Goal: Information Seeking & Learning: Find specific fact

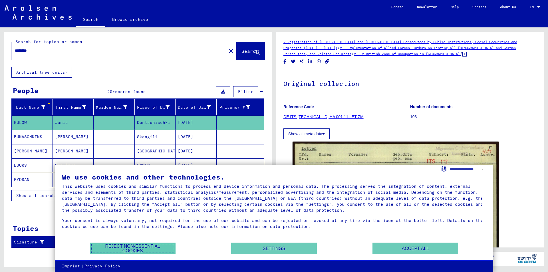
click at [117, 246] on button "Reject non-essential cookies" at bounding box center [133, 249] width 86 height 12
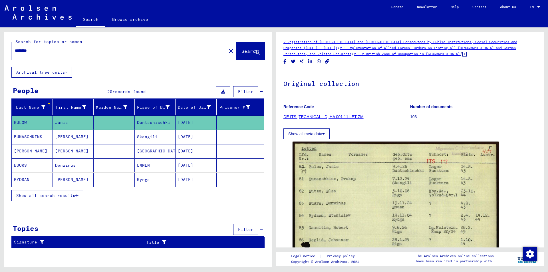
click at [81, 51] on input "********" at bounding box center [119, 51] width 208 height 6
type input "*******"
click at [239, 56] on button "Search" at bounding box center [251, 51] width 28 height 18
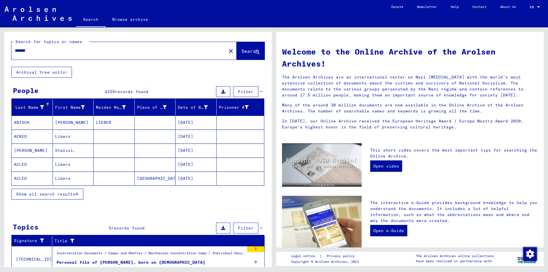
click at [40, 52] on input "*******" at bounding box center [117, 51] width 205 height 6
click at [63, 193] on span "Show all search results" at bounding box center [45, 193] width 59 height 5
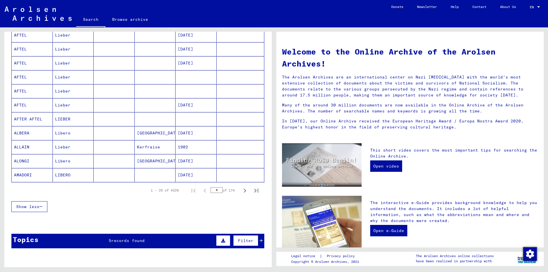
scroll to position [285, 0]
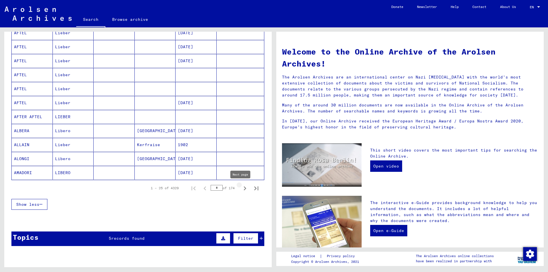
click at [242, 187] on icon "Next page" at bounding box center [245, 188] width 8 height 8
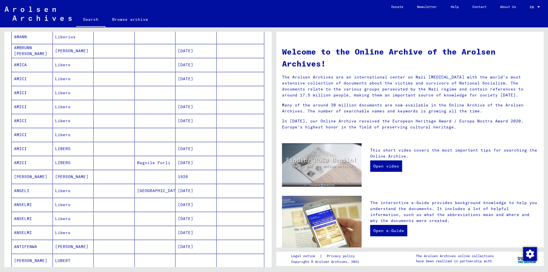
scroll to position [257, 0]
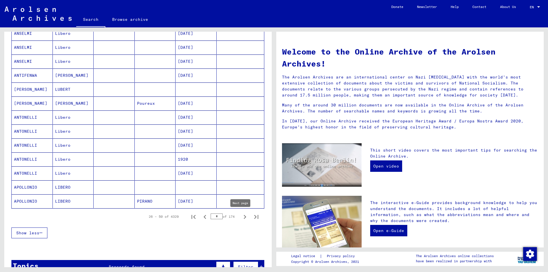
click at [241, 216] on icon "Next page" at bounding box center [245, 217] width 8 height 8
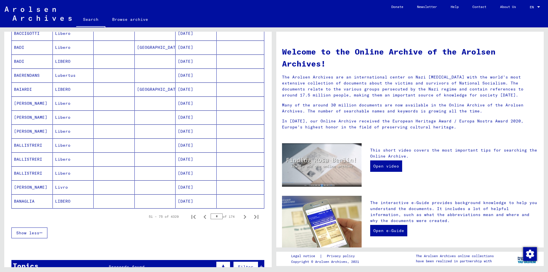
click at [241, 216] on icon "Next page" at bounding box center [245, 217] width 8 height 8
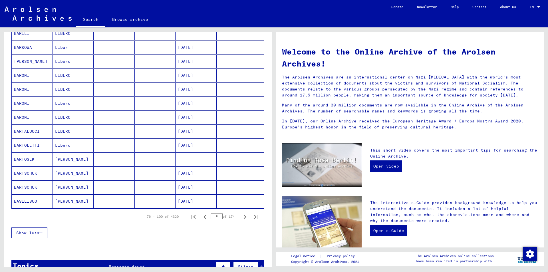
click at [241, 216] on icon "Next page" at bounding box center [245, 217] width 8 height 8
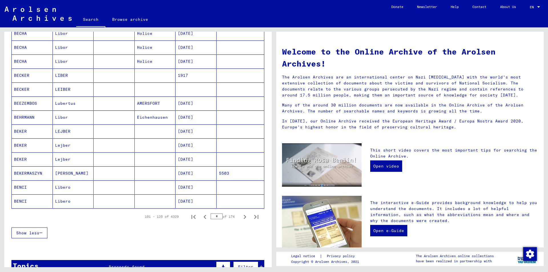
click at [241, 216] on icon "Next page" at bounding box center [245, 217] width 8 height 8
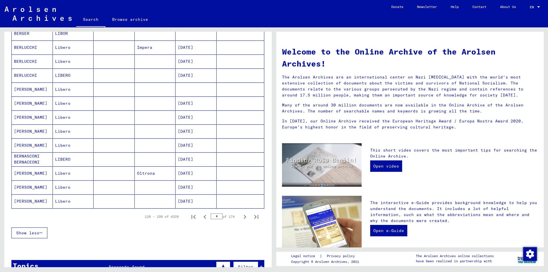
click at [241, 216] on icon "Next page" at bounding box center [245, 217] width 8 height 8
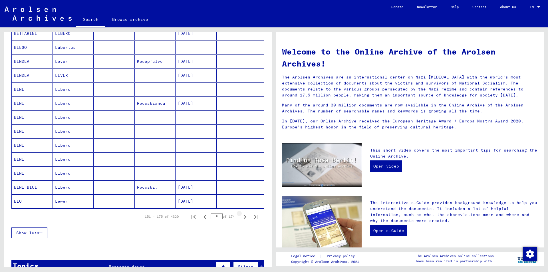
click at [241, 216] on icon "Next page" at bounding box center [245, 217] width 8 height 8
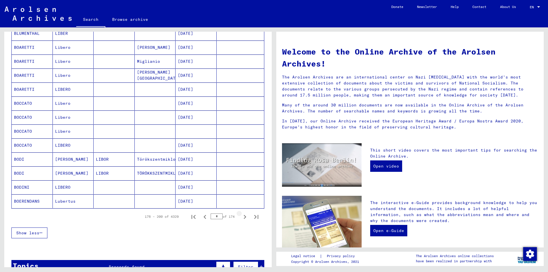
click at [241, 216] on icon "Next page" at bounding box center [245, 217] width 8 height 8
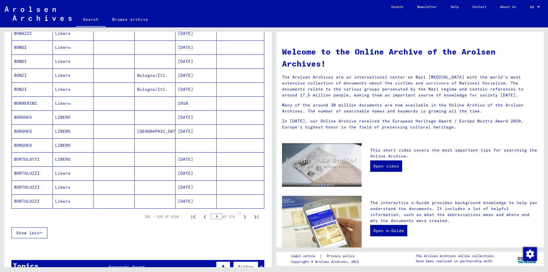
click at [241, 216] on icon "Next page" at bounding box center [245, 217] width 8 height 8
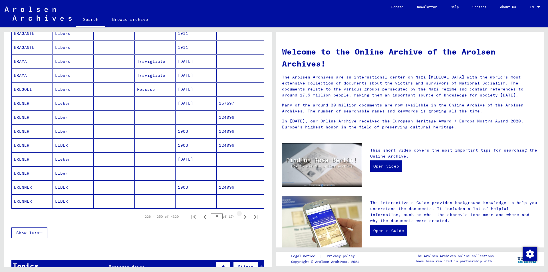
click at [241, 216] on icon "Next page" at bounding box center [245, 217] width 8 height 8
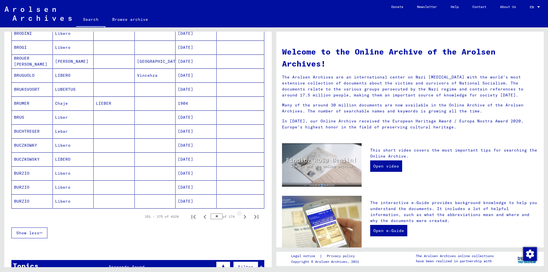
click at [241, 216] on icon "Next page" at bounding box center [245, 217] width 8 height 8
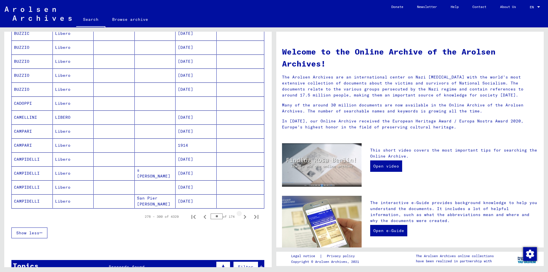
click at [241, 216] on icon "Next page" at bounding box center [245, 217] width 8 height 8
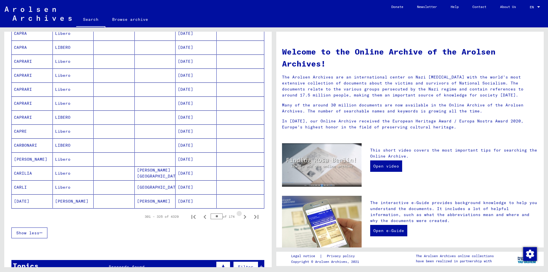
click at [241, 216] on icon "Next page" at bounding box center [245, 217] width 8 height 8
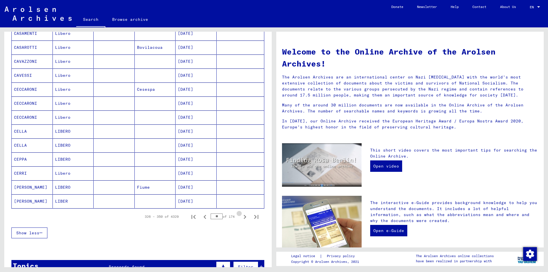
click at [241, 216] on icon "Next page" at bounding box center [245, 217] width 8 height 8
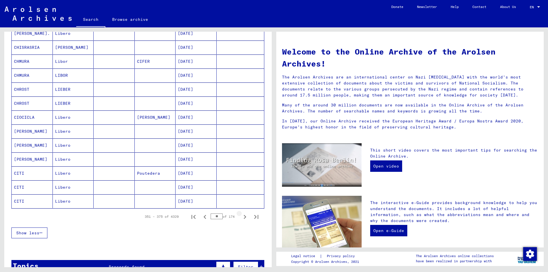
click at [241, 216] on icon "Next page" at bounding box center [245, 217] width 8 height 8
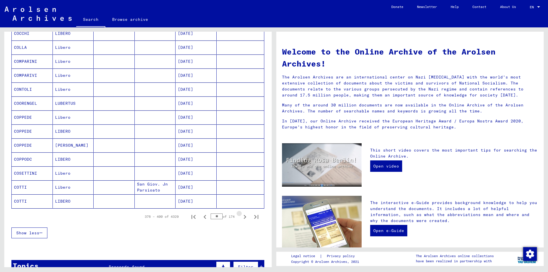
click at [241, 216] on icon "Next page" at bounding box center [245, 217] width 8 height 8
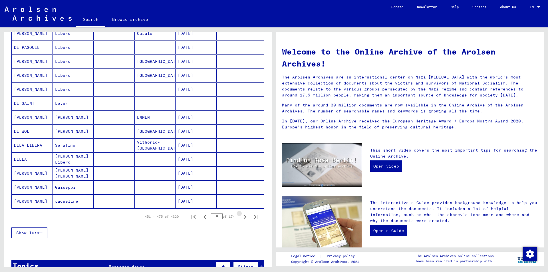
click at [241, 216] on icon "Next page" at bounding box center [245, 217] width 8 height 8
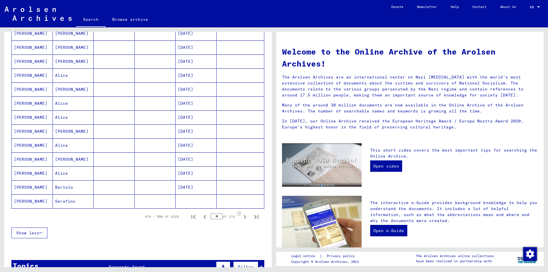
click at [241, 216] on icon "Next page" at bounding box center [245, 217] width 8 height 8
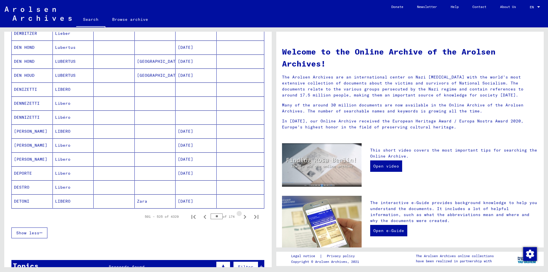
click at [241, 216] on icon "Next page" at bounding box center [245, 217] width 8 height 8
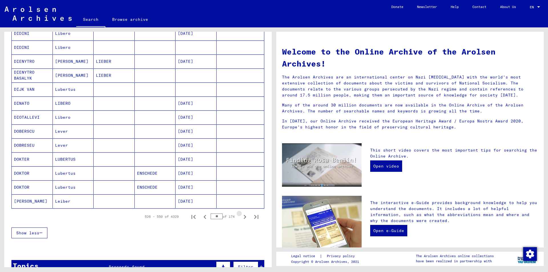
click at [241, 216] on icon "Next page" at bounding box center [245, 217] width 8 height 8
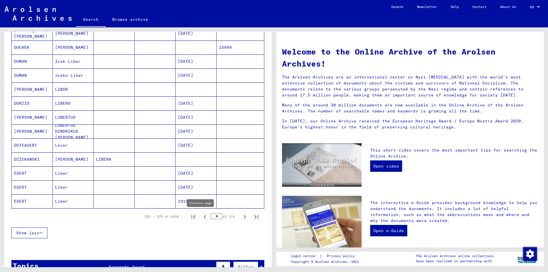
click at [201, 219] on icon "Previous page" at bounding box center [205, 217] width 8 height 8
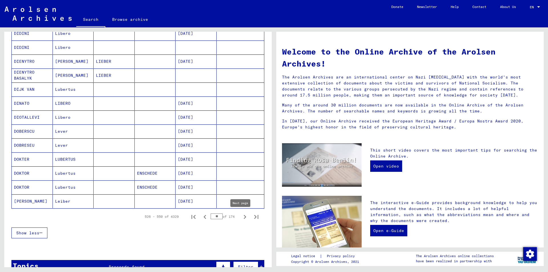
click at [241, 218] on icon "Next page" at bounding box center [245, 217] width 8 height 8
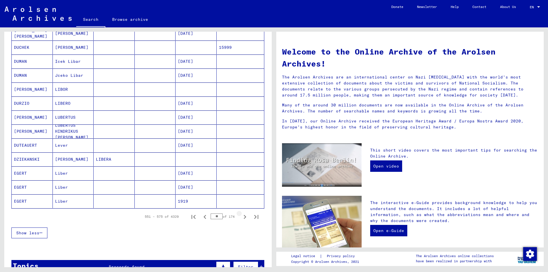
click at [241, 218] on icon "Next page" at bounding box center [245, 217] width 8 height 8
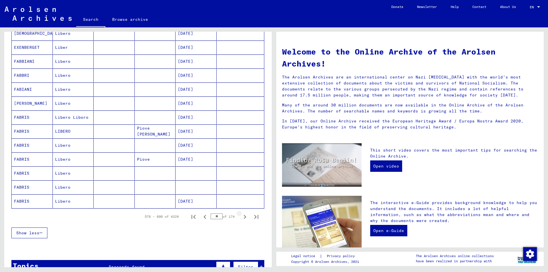
click at [241, 218] on icon "Next page" at bounding box center [245, 217] width 8 height 8
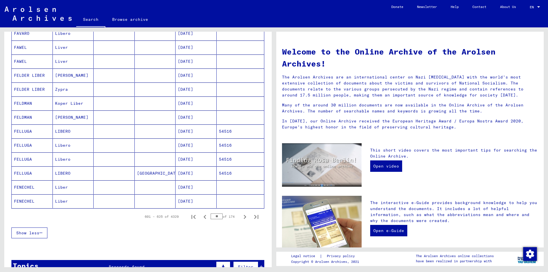
click at [241, 218] on icon "Next page" at bounding box center [245, 217] width 8 height 8
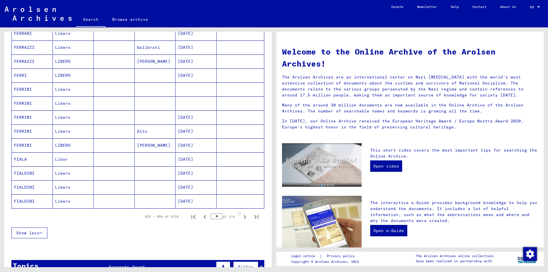
click at [241, 218] on icon "Next page" at bounding box center [245, 217] width 8 height 8
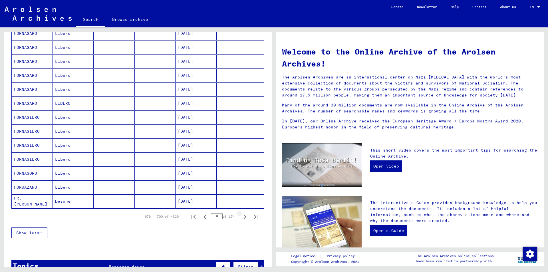
click at [241, 218] on icon "Next page" at bounding box center [245, 217] width 8 height 8
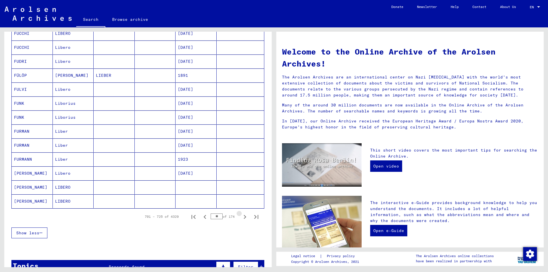
click at [241, 218] on icon "Next page" at bounding box center [245, 217] width 8 height 8
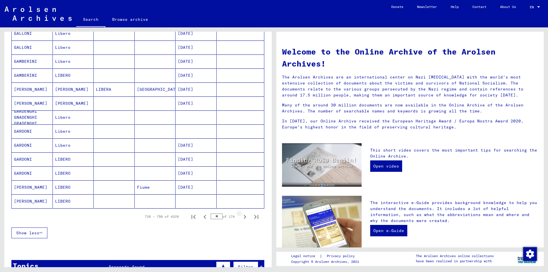
click at [241, 218] on icon "Next page" at bounding box center [245, 217] width 8 height 8
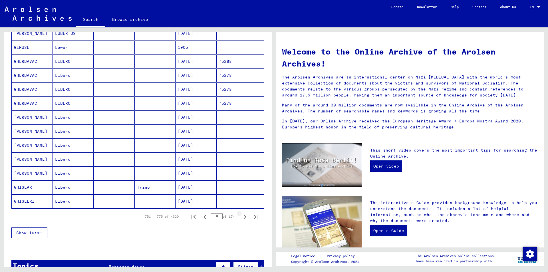
click at [241, 218] on icon "Next page" at bounding box center [245, 217] width 8 height 8
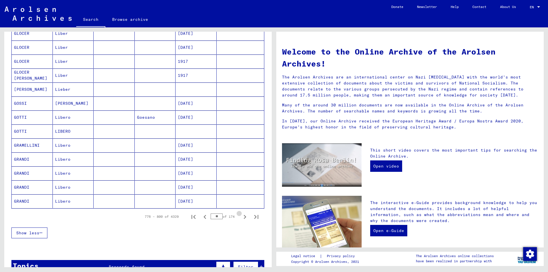
click at [241, 218] on icon "Next page" at bounding box center [245, 217] width 8 height 8
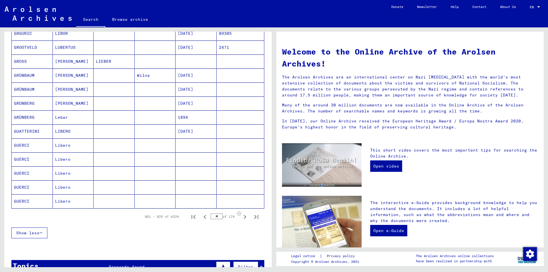
click at [241, 218] on icon "Next page" at bounding box center [245, 217] width 8 height 8
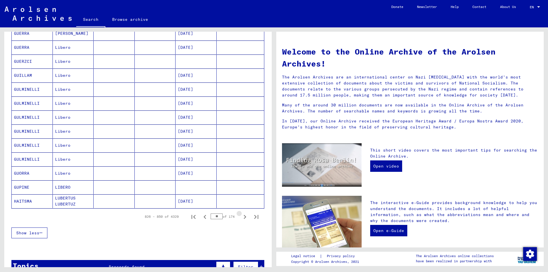
click at [241, 218] on icon "Next page" at bounding box center [245, 217] width 8 height 8
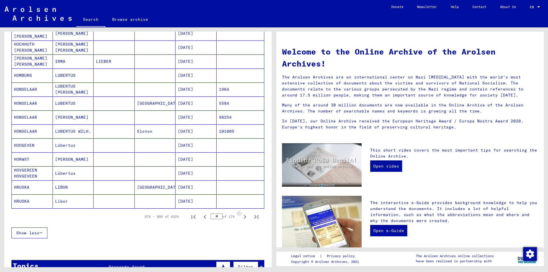
click at [241, 218] on icon "Next page" at bounding box center [245, 217] width 8 height 8
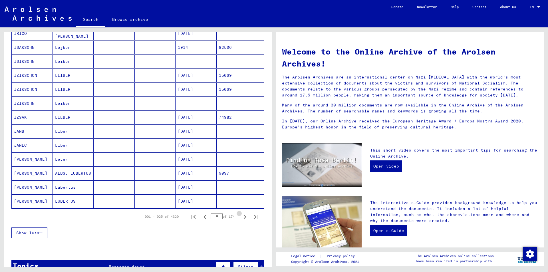
click at [241, 218] on icon "Next page" at bounding box center [245, 217] width 8 height 8
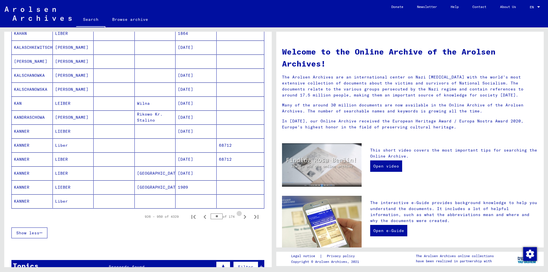
click at [241, 218] on icon "Next page" at bounding box center [245, 217] width 8 height 8
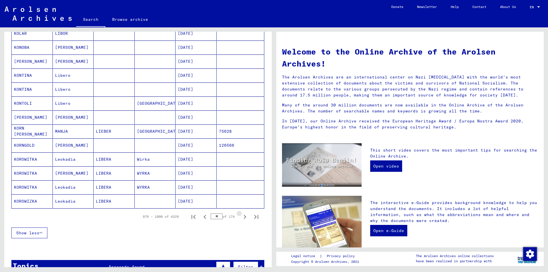
click at [241, 218] on icon "Next page" at bounding box center [245, 217] width 8 height 8
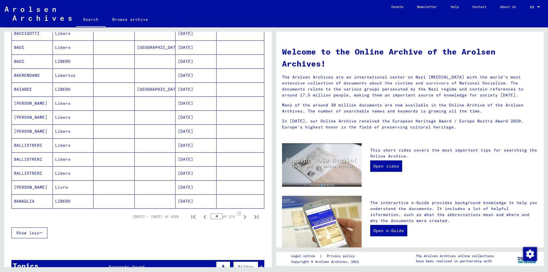
click at [241, 218] on icon "Next page" at bounding box center [245, 217] width 8 height 8
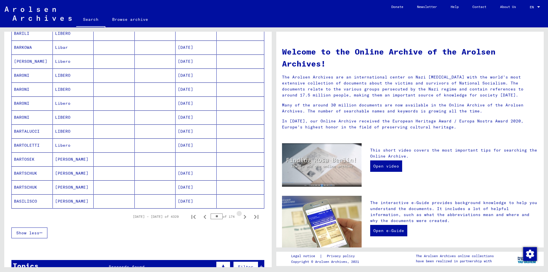
click at [241, 218] on icon "Next page" at bounding box center [245, 217] width 8 height 8
type input "**"
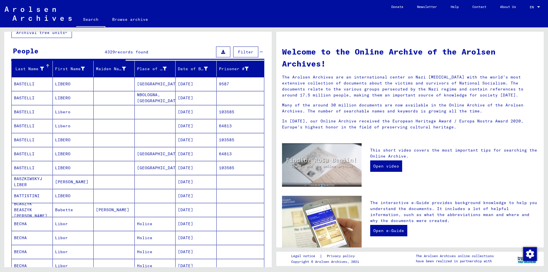
scroll to position [0, 0]
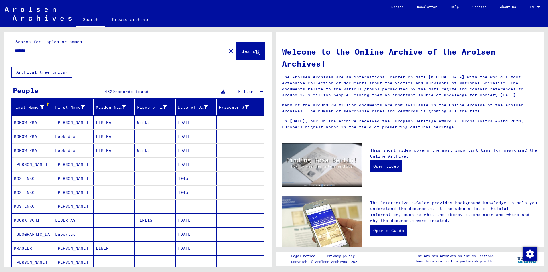
click at [94, 51] on input "*******" at bounding box center [117, 51] width 205 height 6
click at [15, 50] on input "*******" at bounding box center [117, 51] width 205 height 6
drag, startPoint x: 40, startPoint y: 50, endPoint x: 53, endPoint y: 50, distance: 13.1
click at [50, 50] on input "**********" at bounding box center [117, 51] width 205 height 6
type input "**********"
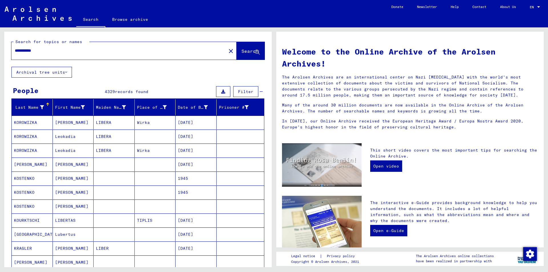
click at [241, 51] on span "Search" at bounding box center [249, 51] width 17 height 6
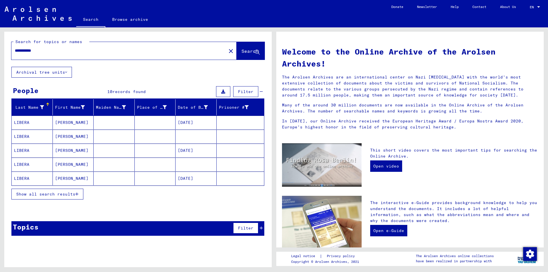
click at [64, 197] on button "Show all search results" at bounding box center [47, 194] width 72 height 11
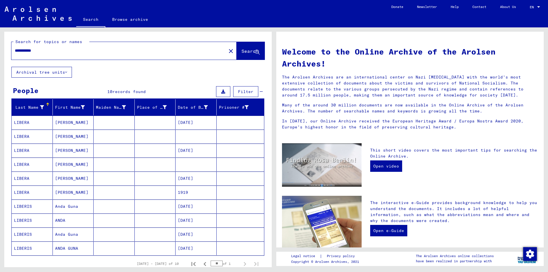
click at [35, 207] on mat-cell "LIBERIS" at bounding box center [32, 206] width 41 height 14
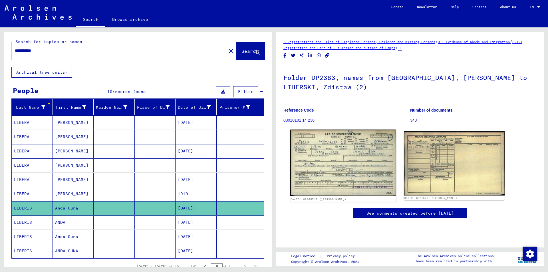
click at [354, 175] on img at bounding box center [343, 163] width 106 height 66
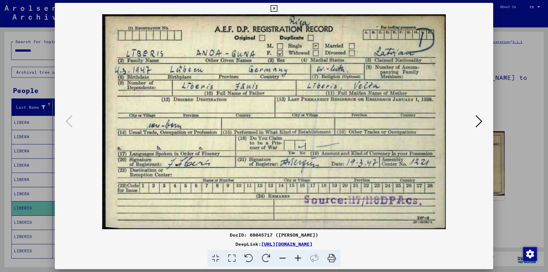
click at [534, 201] on div at bounding box center [274, 136] width 548 height 272
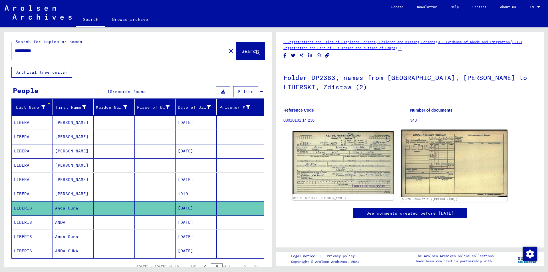
click at [476, 165] on img at bounding box center [454, 163] width 106 height 67
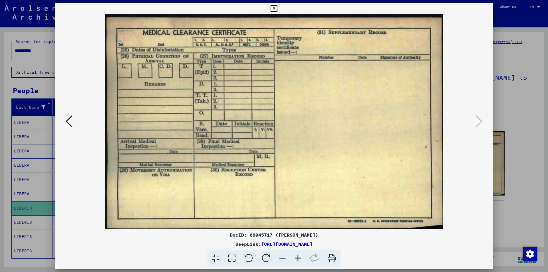
click at [521, 204] on div at bounding box center [274, 136] width 548 height 272
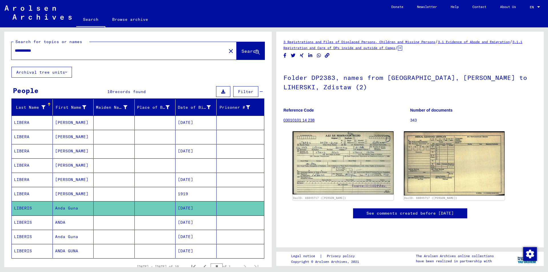
click at [21, 222] on mat-cell "LIBERIS" at bounding box center [32, 222] width 41 height 14
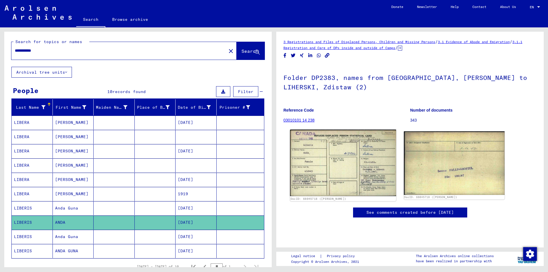
click at [353, 165] on img at bounding box center [343, 163] width 106 height 67
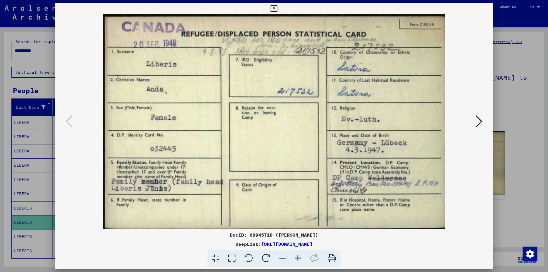
click at [511, 203] on div at bounding box center [274, 136] width 548 height 272
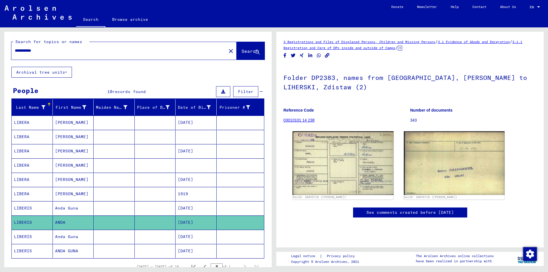
click at [33, 237] on mat-cell "LIBERIS" at bounding box center [32, 237] width 41 height 14
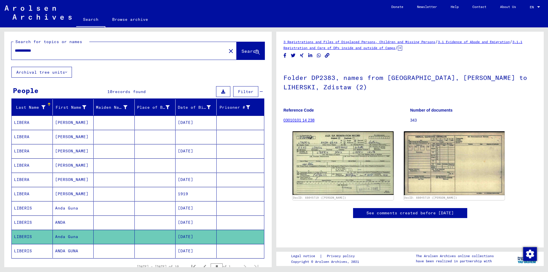
click at [35, 248] on mat-cell "LIBERIS" at bounding box center [32, 251] width 41 height 14
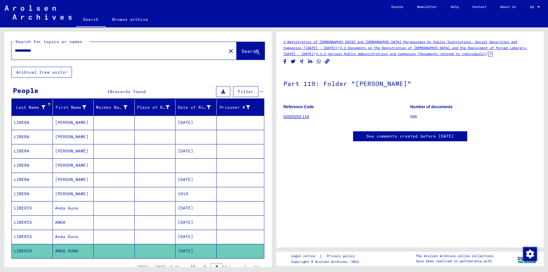
click at [72, 253] on mat-cell "ANDA GUNA" at bounding box center [73, 251] width 41 height 14
click at [74, 235] on mat-cell "Anda Guna" at bounding box center [73, 237] width 41 height 14
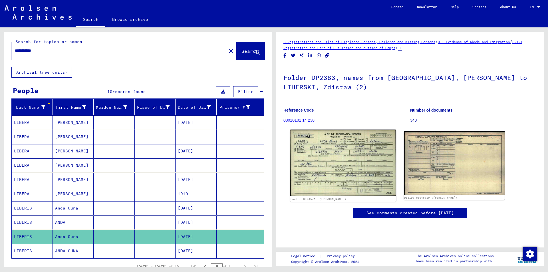
click at [365, 183] on img at bounding box center [343, 163] width 106 height 67
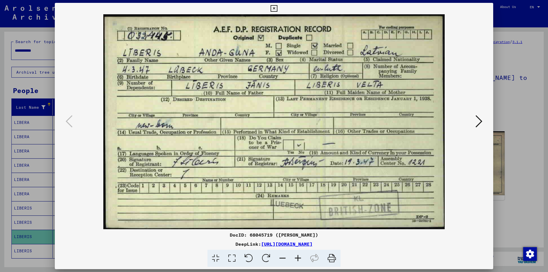
click at [27, 224] on div at bounding box center [274, 136] width 548 height 272
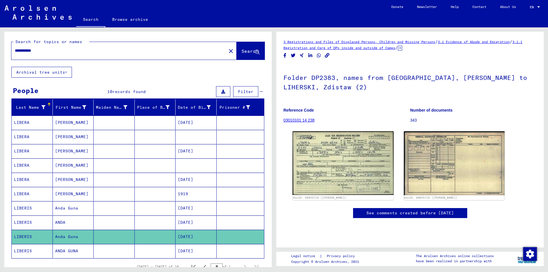
click at [30, 242] on icon at bounding box center [24, 249] width 14 height 23
click at [65, 236] on mat-cell "Anda Guna" at bounding box center [73, 237] width 41 height 14
click at [24, 233] on mat-cell "LIBERIS" at bounding box center [32, 237] width 41 height 14
click at [26, 227] on mat-cell "LIBERIS" at bounding box center [32, 222] width 41 height 14
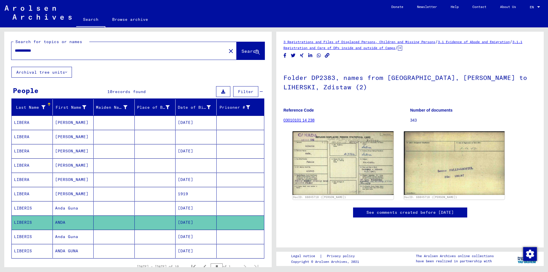
click at [39, 239] on mat-cell "LIBERIS" at bounding box center [32, 237] width 41 height 14
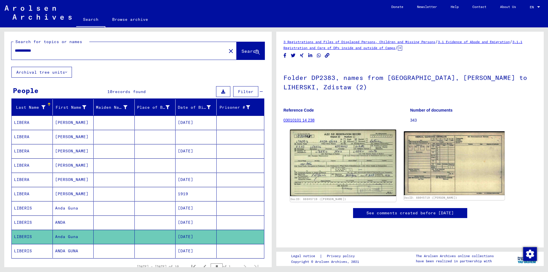
click at [336, 174] on img at bounding box center [343, 163] width 106 height 67
